Goal: Check status: Check status

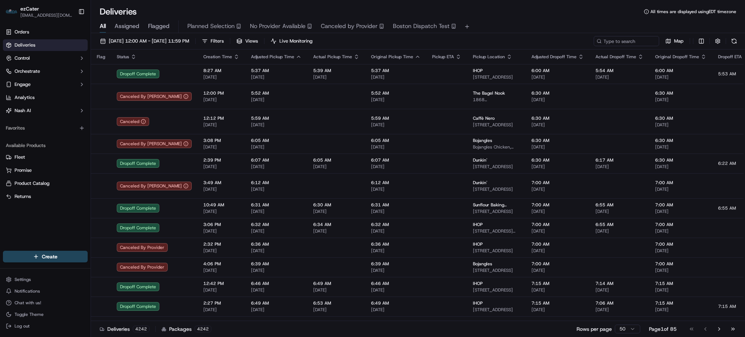
click at [511, 27] on div "All Assigned Flagged Planned Selection No Provider Available Canceled by Provid…" at bounding box center [418, 26] width 654 height 13
click at [610, 41] on input at bounding box center [615, 41] width 87 height 10
click at [619, 41] on input at bounding box center [615, 41] width 87 height 10
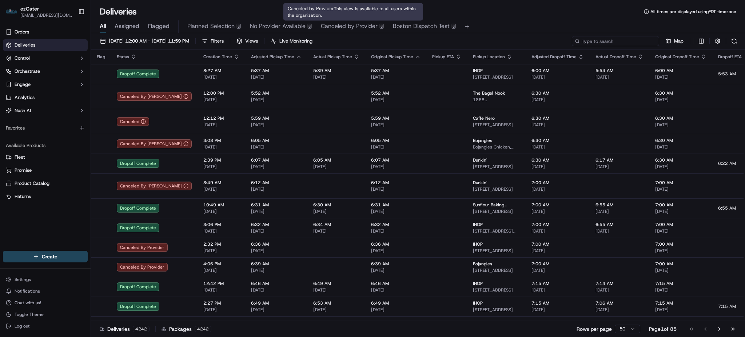
paste input "C1RQEZ"
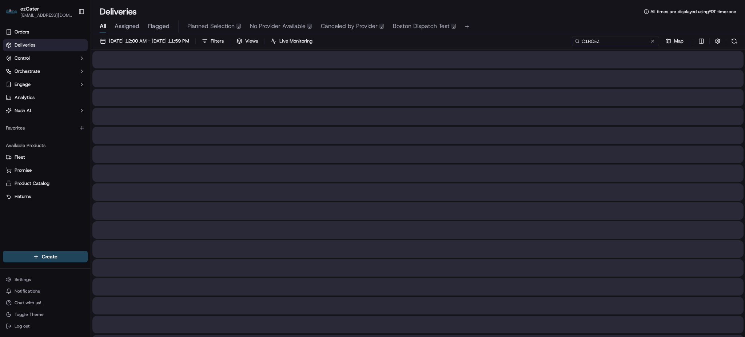
type input "C1RQEZ"
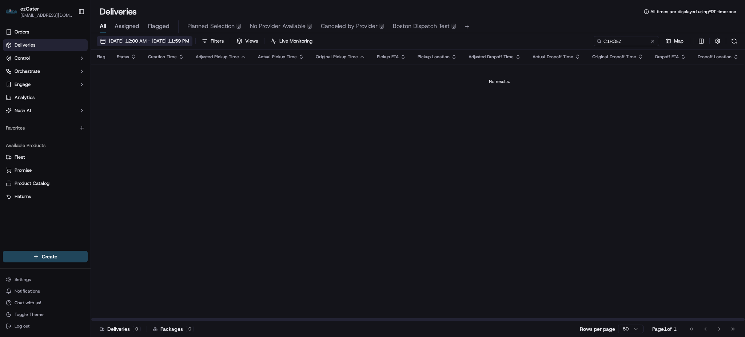
click at [188, 41] on span "[DATE] 12:00 AM - [DATE] 11:59 PM" at bounding box center [149, 41] width 80 height 7
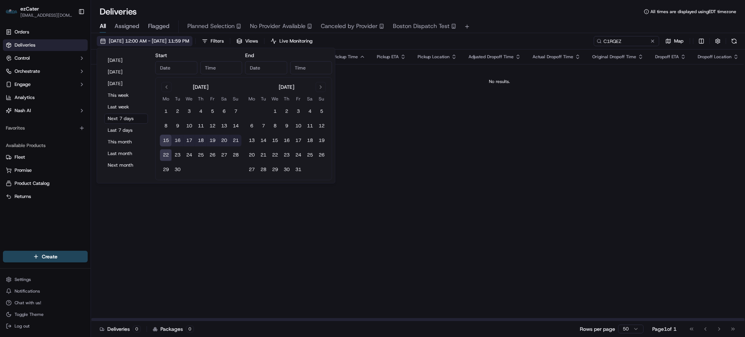
type input "[DATE]"
type input "12:00 AM"
type input "[DATE]"
type input "11:59 PM"
click at [165, 112] on button "1" at bounding box center [166, 112] width 12 height 12
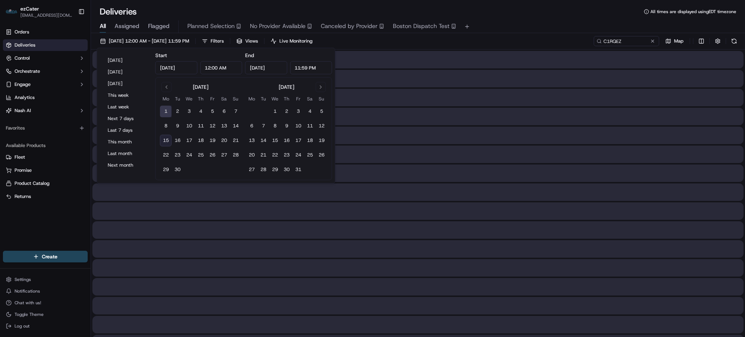
type input "[DATE]"
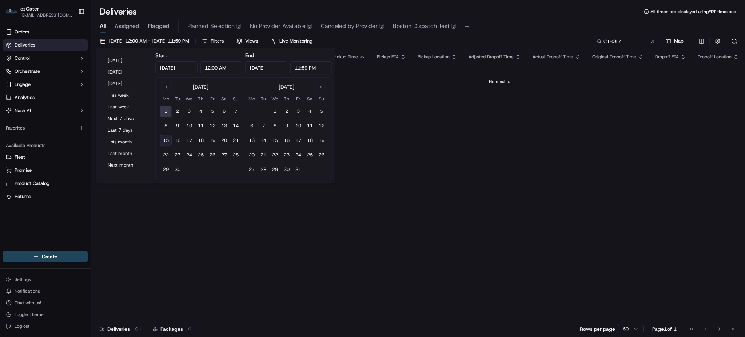
click at [163, 140] on button "15" at bounding box center [166, 141] width 12 height 12
type input "[DATE]"
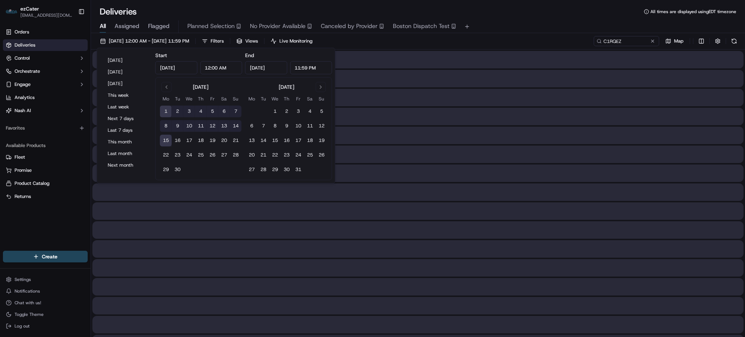
click at [431, 38] on div "[DATE] 12:00 AM - [DATE] 11:59 PM Filters Views Live Monitoring C1RQEZ Map" at bounding box center [418, 42] width 654 height 13
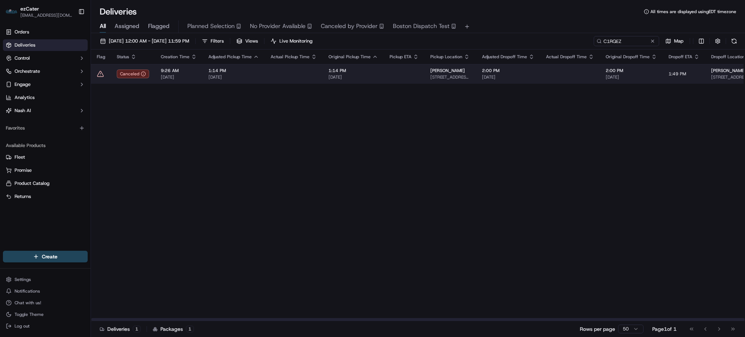
click at [387, 75] on td at bounding box center [404, 74] width 41 height 20
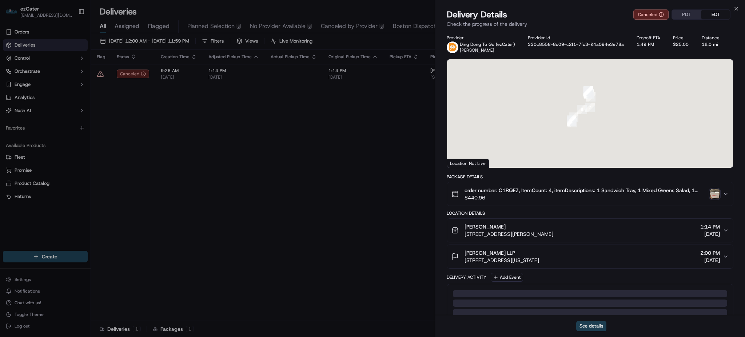
click at [588, 328] on button "See details" at bounding box center [592, 326] width 30 height 10
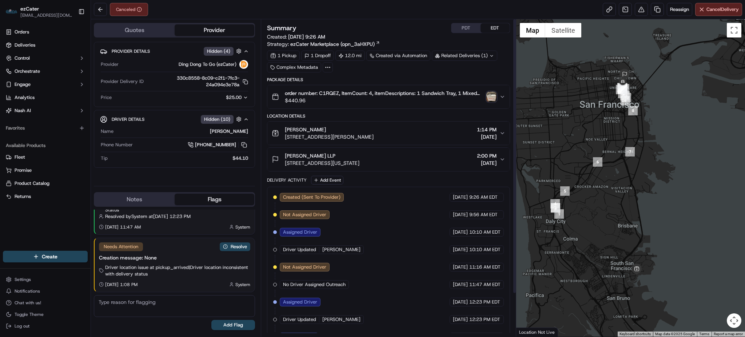
click at [504, 134] on icon "button" at bounding box center [503, 133] width 6 height 6
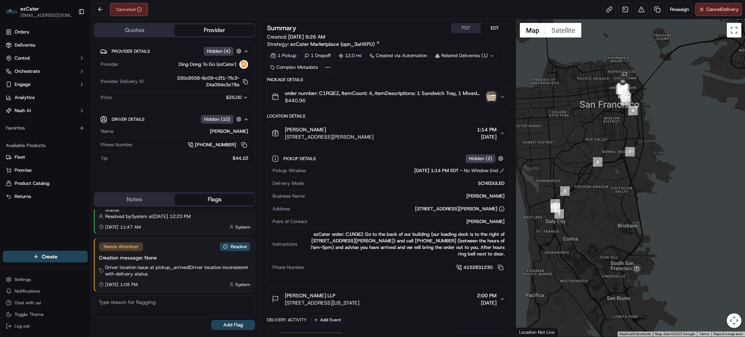
click at [500, 95] on icon "button" at bounding box center [503, 97] width 6 height 6
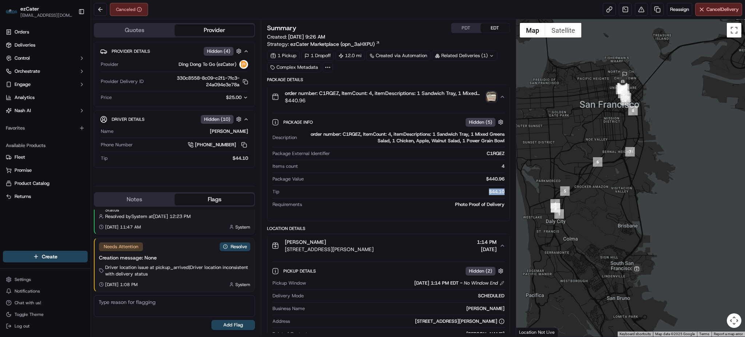
drag, startPoint x: 489, startPoint y: 193, endPoint x: 507, endPoint y: 190, distance: 17.8
click at [507, 190] on div "Package Info Hidden ( 5 ) Description order number: C1RQEZ, ItemCount: 4, itemD…" at bounding box center [389, 161] width 242 height 107
copy div "$44.10"
drag, startPoint x: 339, startPoint y: 92, endPoint x: 320, endPoint y: 96, distance: 20.1
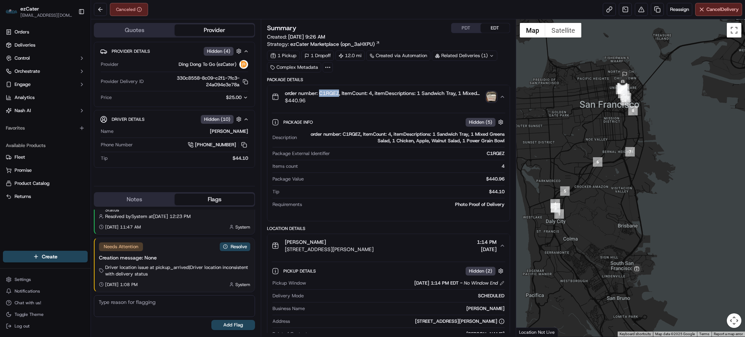
click at [320, 96] on span "order number: C1RQEZ, ItemCount: 4, itemDescriptions: 1 Sandwich Tray, 1 Mixed …" at bounding box center [384, 93] width 198 height 7
copy span "C1RQEZ"
